Goal: Navigation & Orientation: Locate item on page

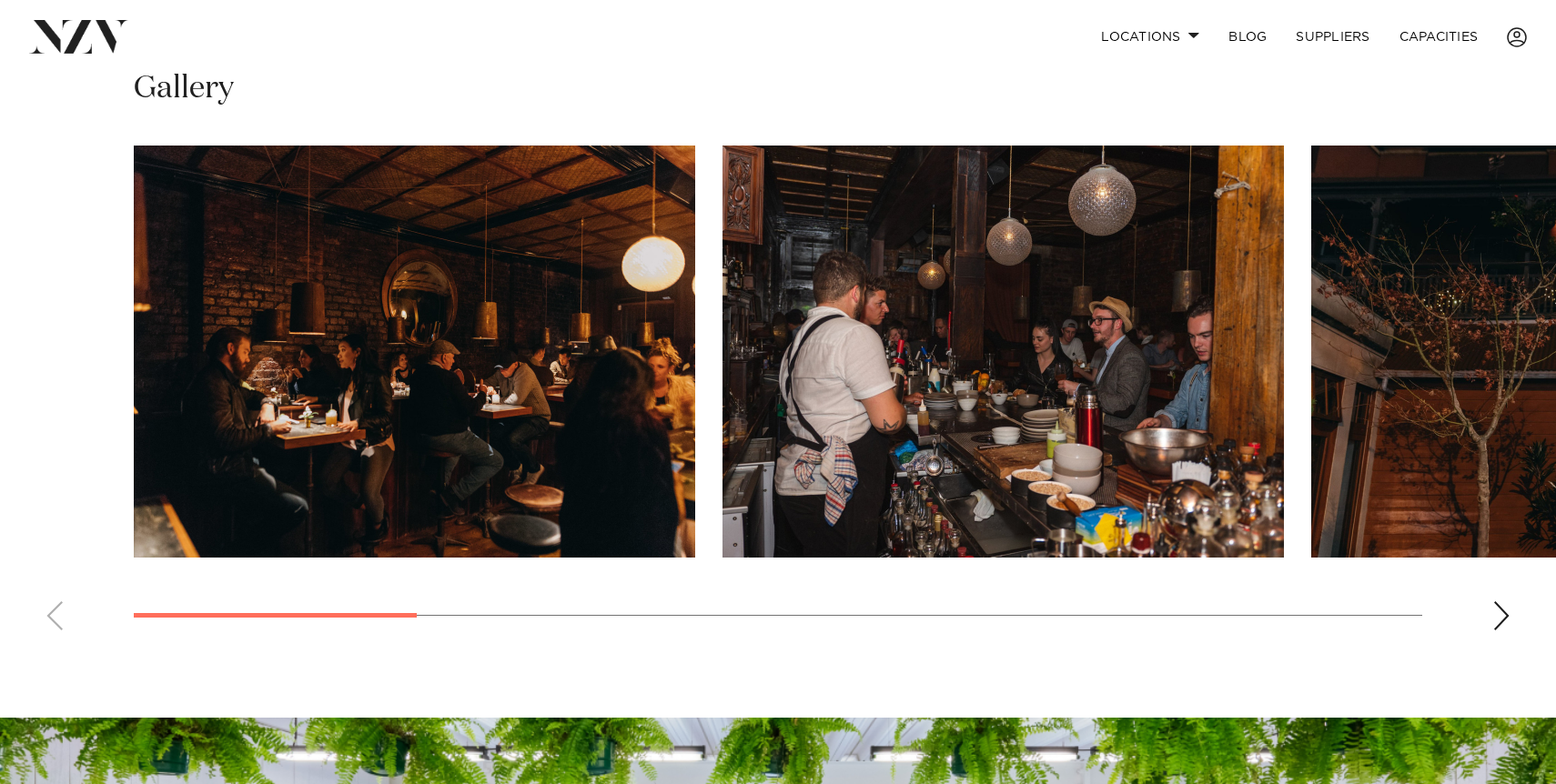
scroll to position [1261, 0]
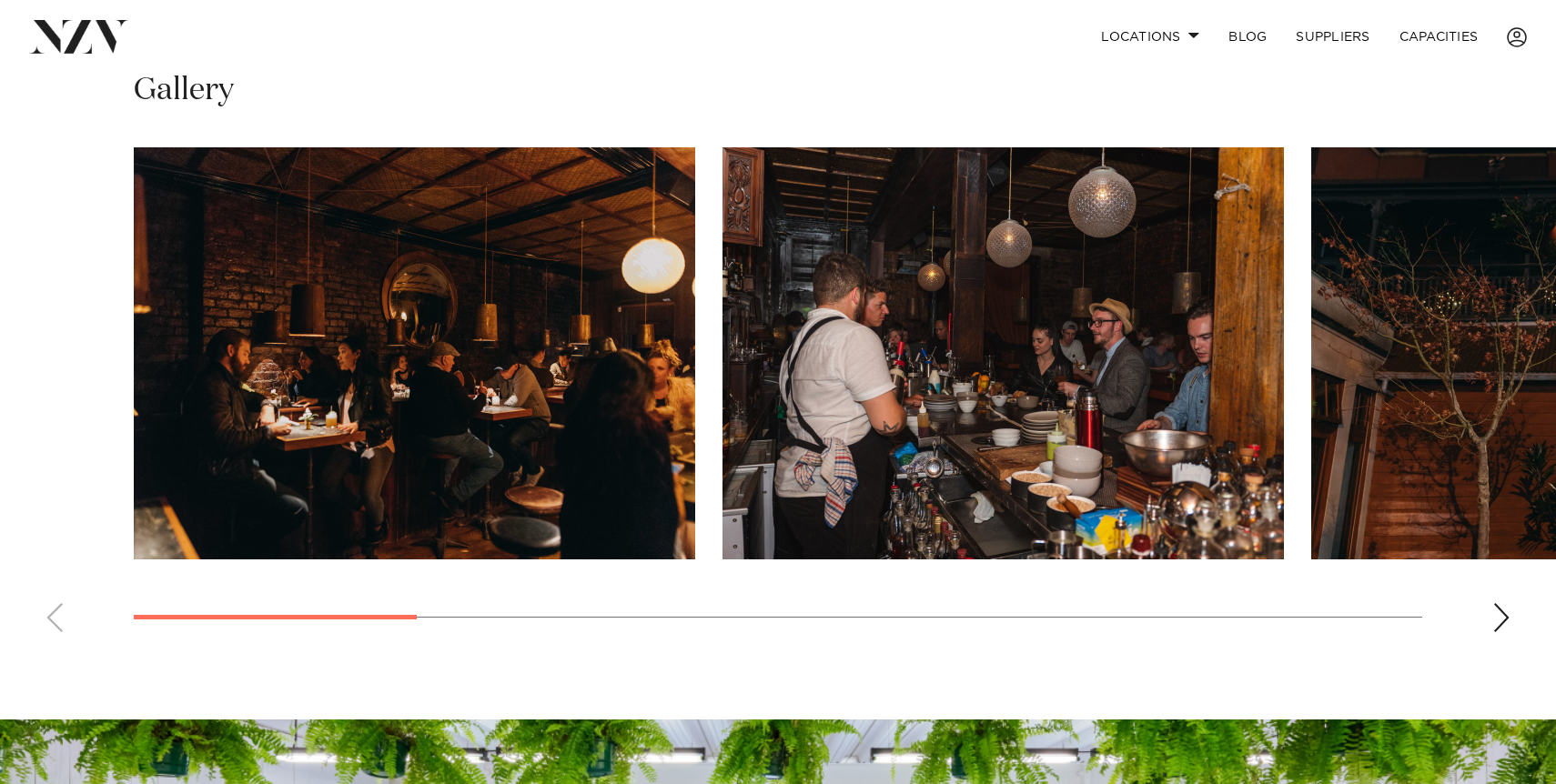
click at [533, 323] on img "1 / 10" at bounding box center [415, 353] width 562 height 412
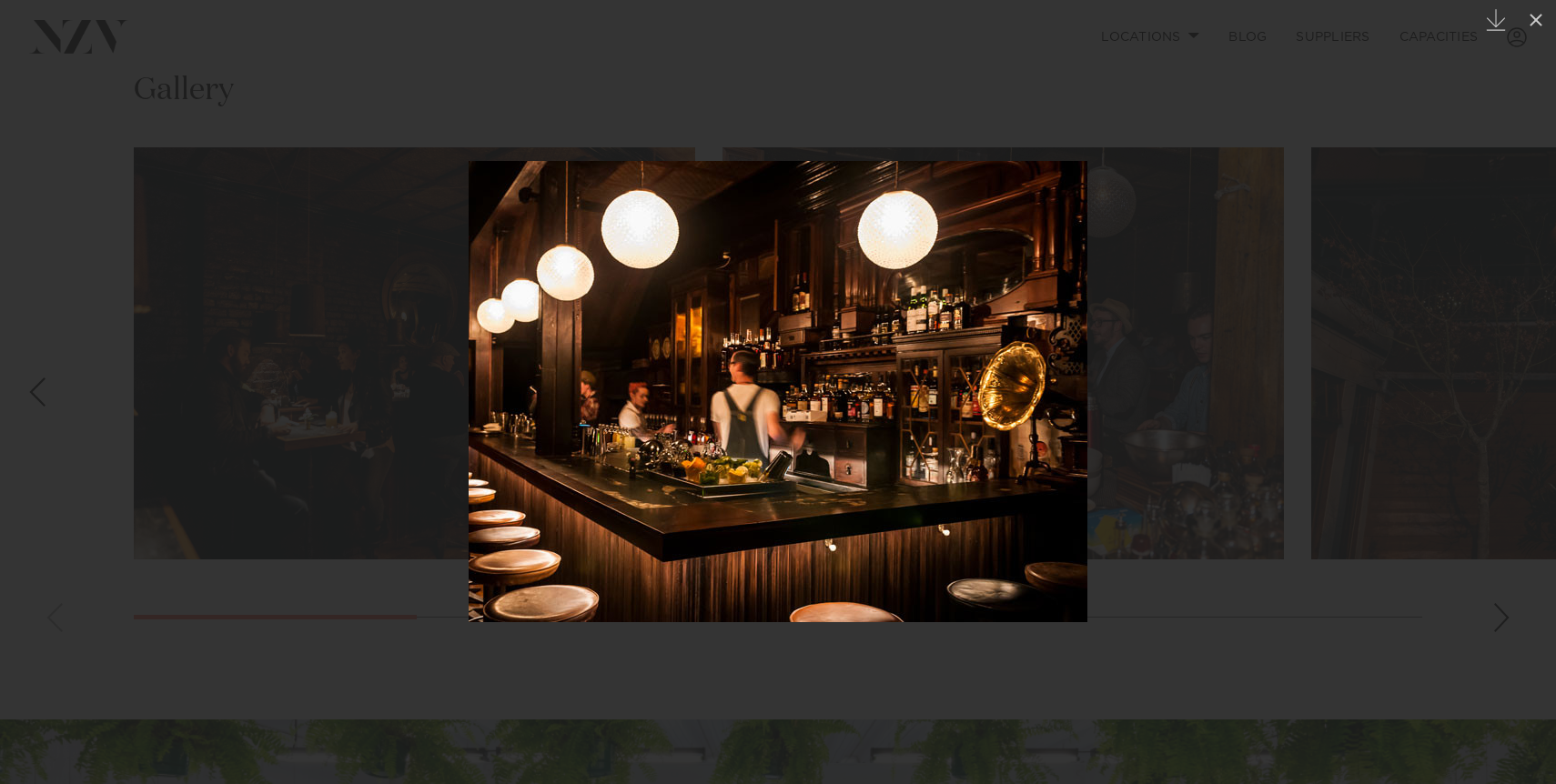
click at [658, 383] on img at bounding box center [778, 392] width 619 height 461
